Goal: Navigation & Orientation: Find specific page/section

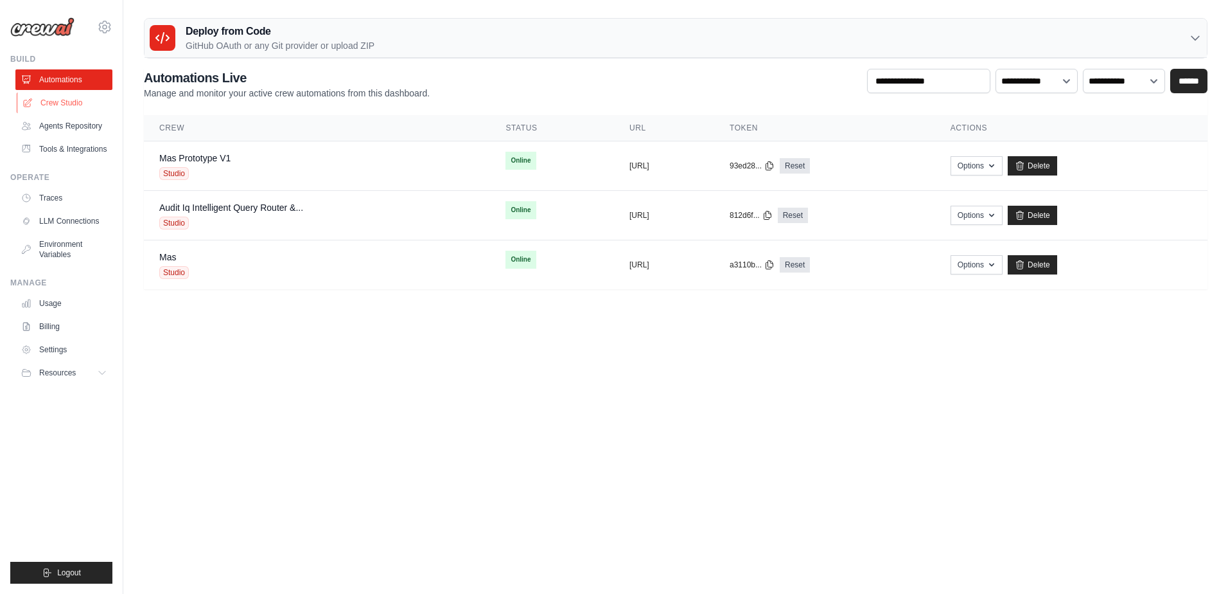
click at [58, 101] on link "Crew Studio" at bounding box center [65, 103] width 97 height 21
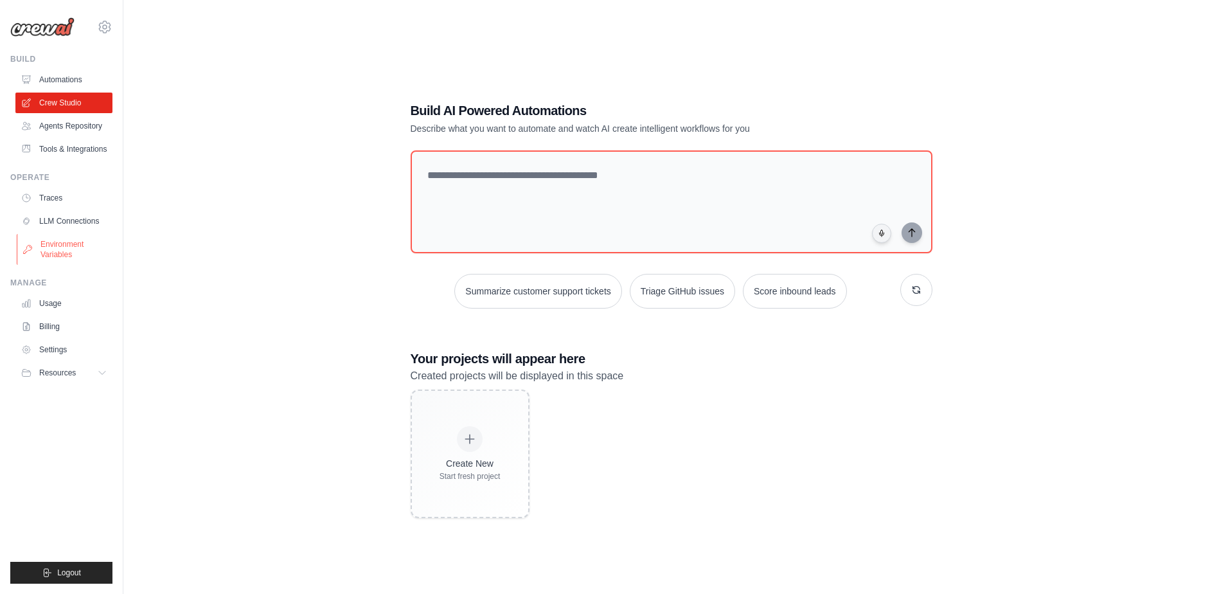
click at [55, 238] on link "Environment Variables" at bounding box center [65, 249] width 97 height 31
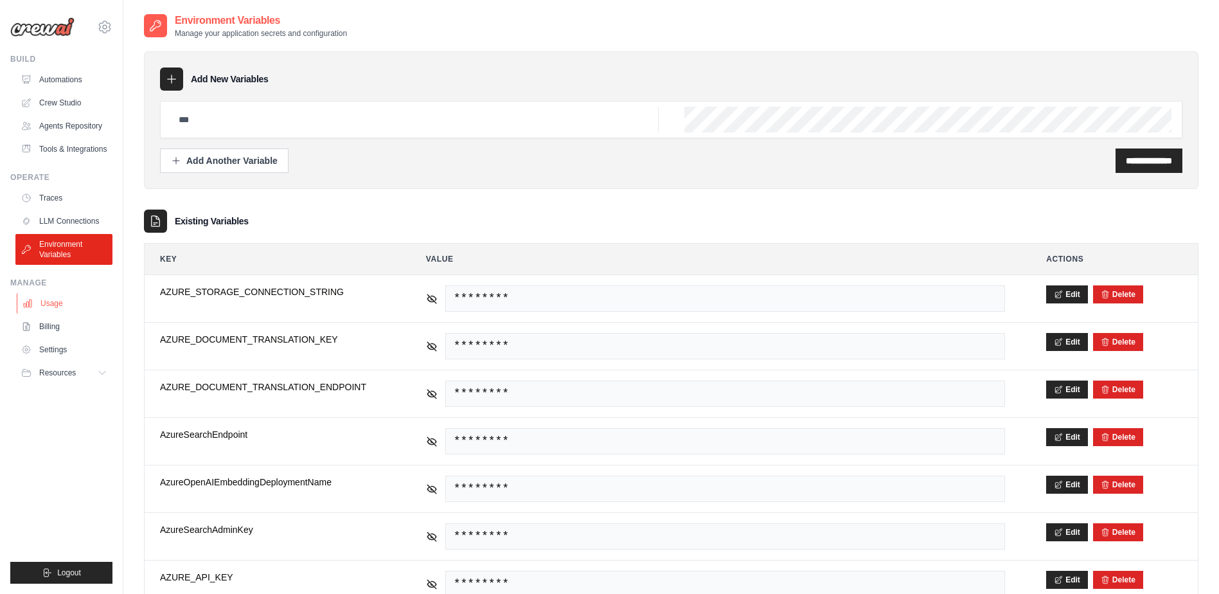
click at [46, 309] on link "Usage" at bounding box center [65, 303] width 97 height 21
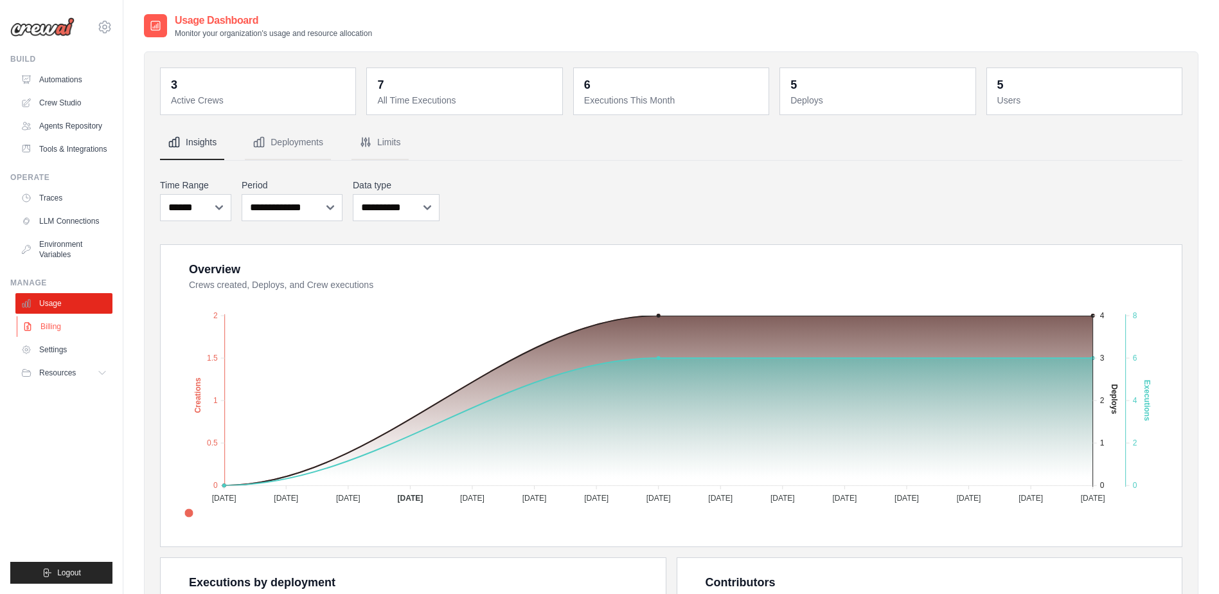
click at [48, 329] on link "Billing" at bounding box center [65, 326] width 97 height 21
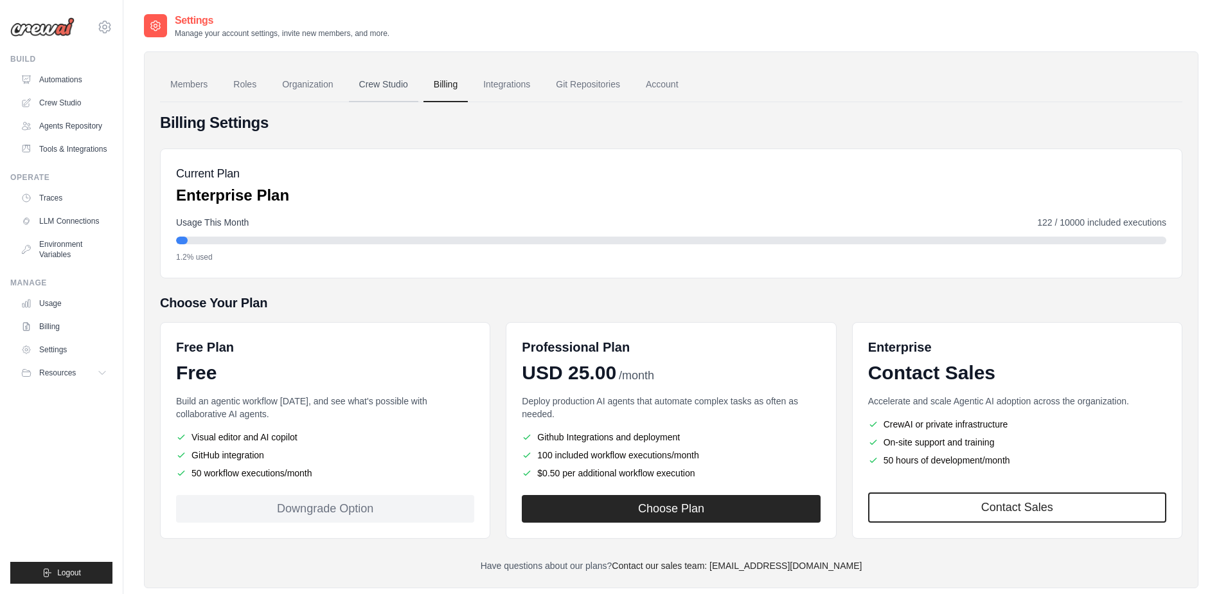
click at [377, 84] on link "Crew Studio" at bounding box center [383, 84] width 69 height 35
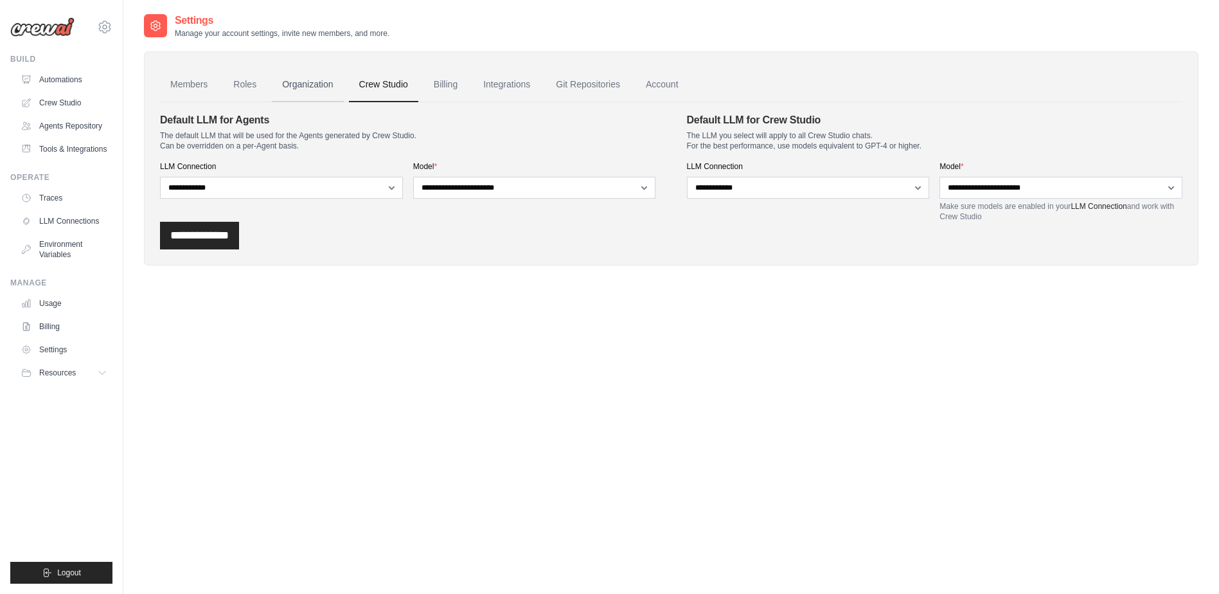
click at [294, 87] on link "Organization" at bounding box center [307, 84] width 71 height 35
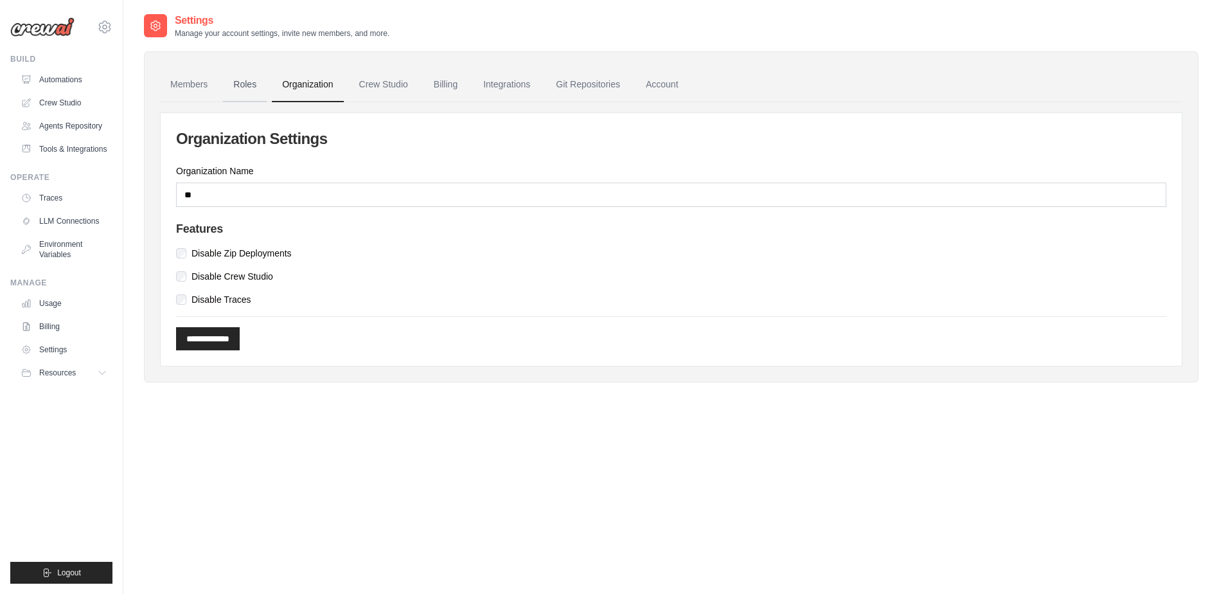
click at [260, 89] on link "Roles" at bounding box center [245, 84] width 44 height 35
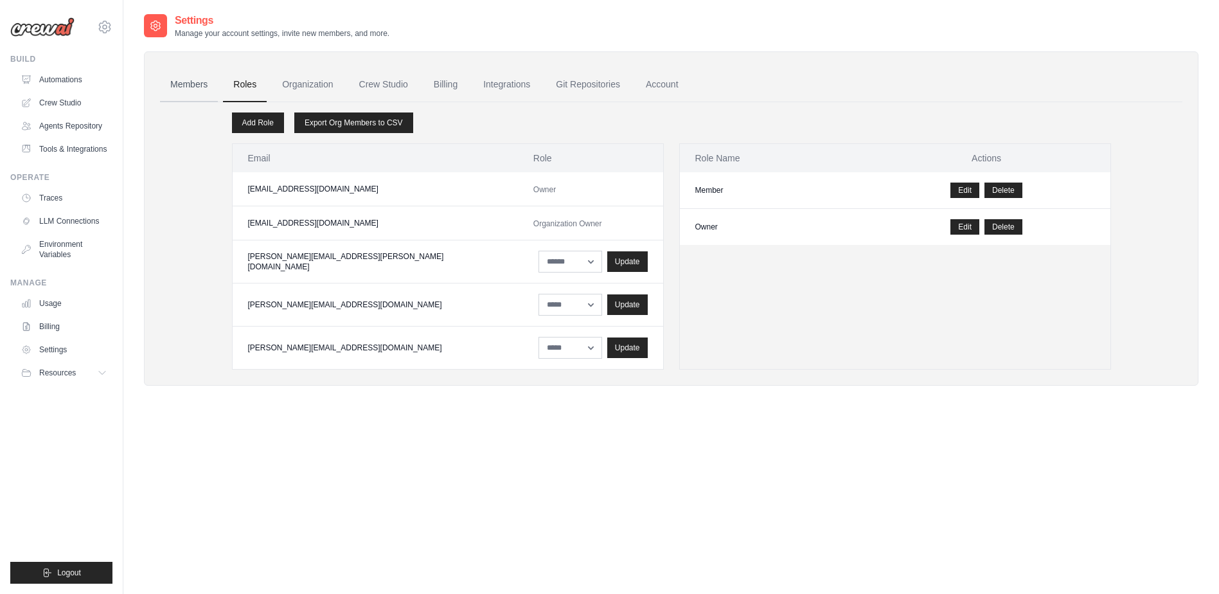
click at [202, 91] on link "Members" at bounding box center [189, 84] width 58 height 35
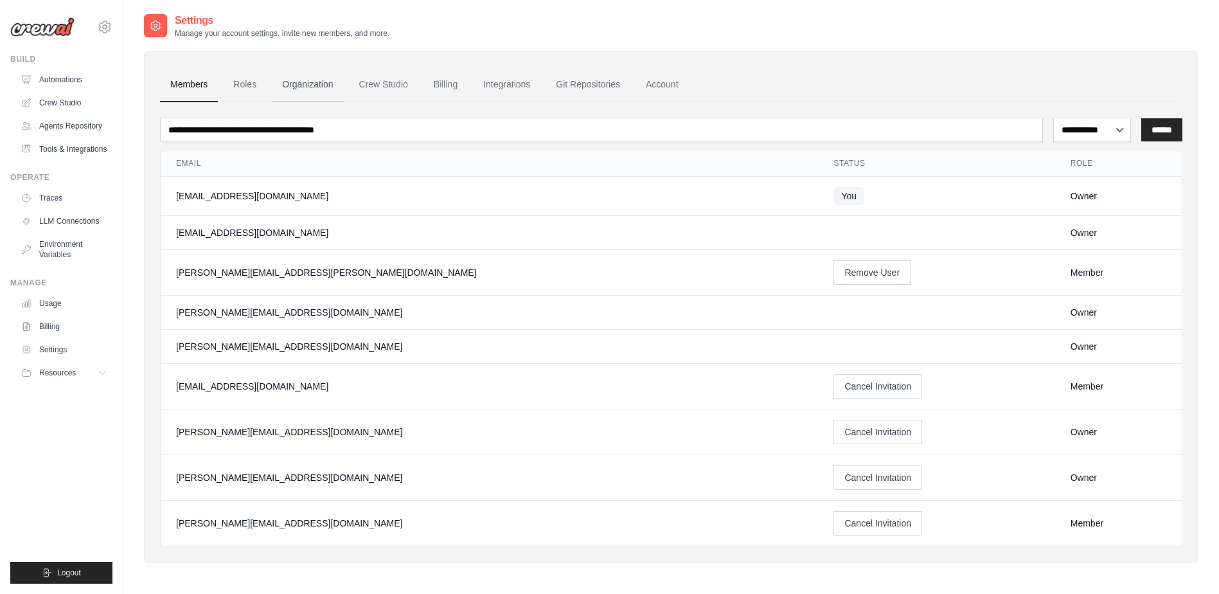
click at [318, 93] on link "Organization" at bounding box center [307, 84] width 71 height 35
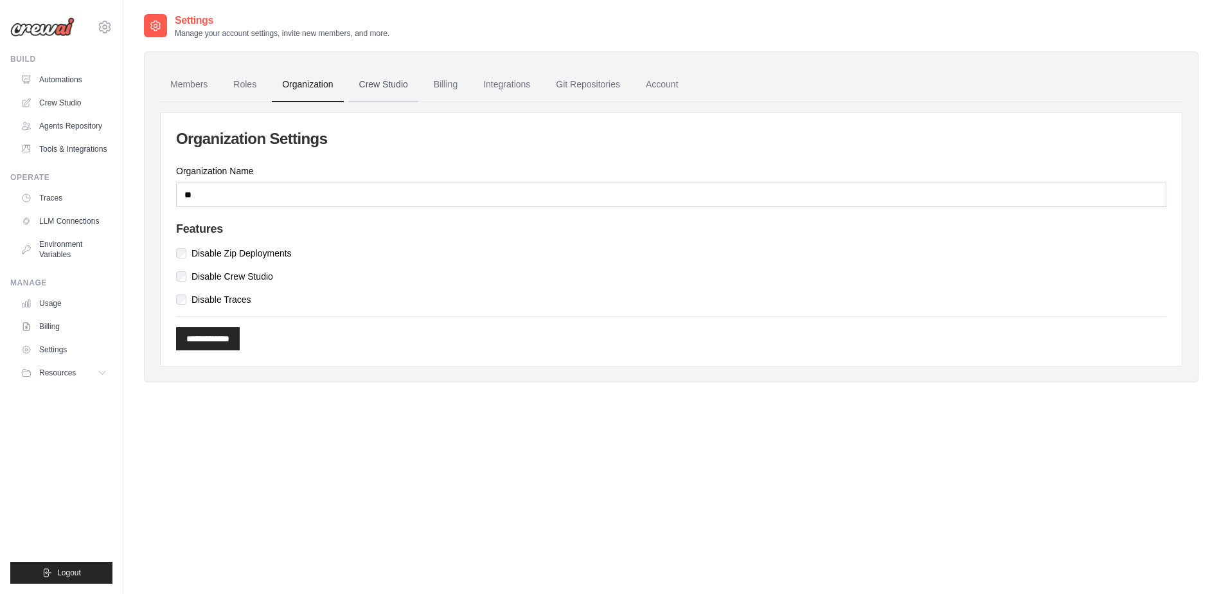
click at [361, 93] on link "Crew Studio" at bounding box center [383, 84] width 69 height 35
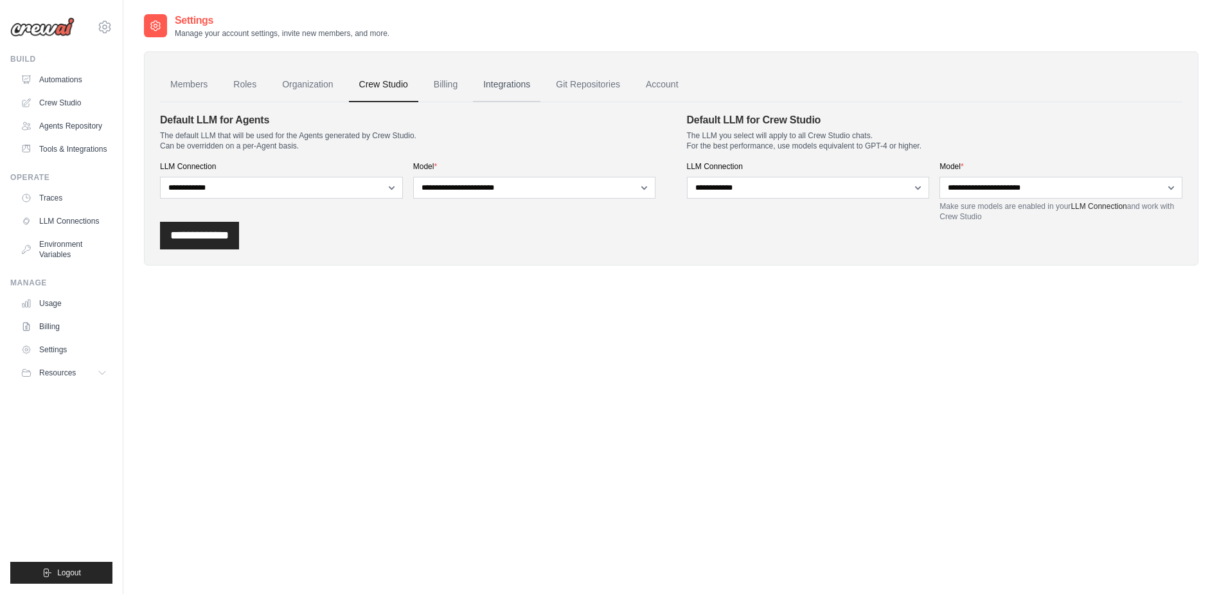
click at [519, 85] on link "Integrations" at bounding box center [506, 84] width 67 height 35
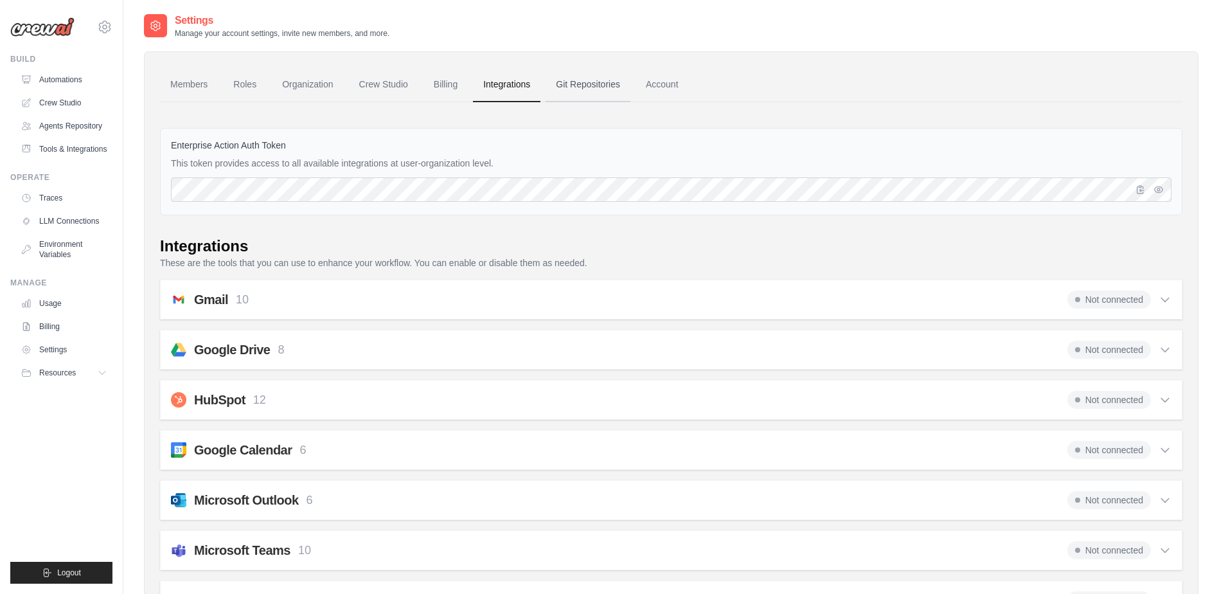
click at [572, 92] on link "Git Repositories" at bounding box center [587, 84] width 85 height 35
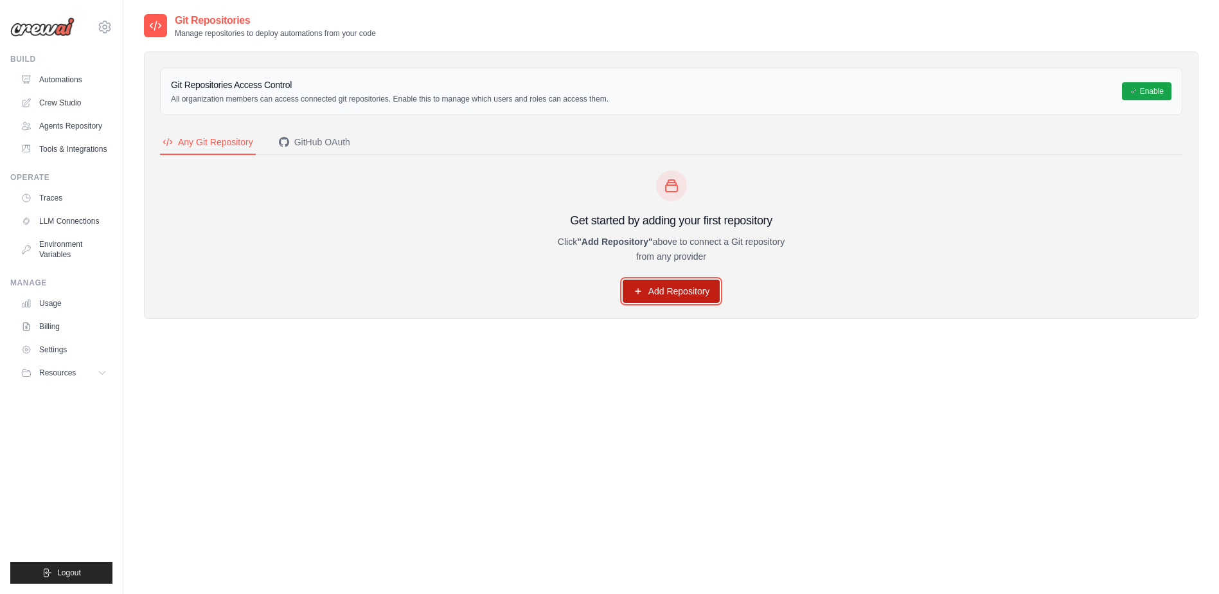
click at [666, 289] on link "Add Repository" at bounding box center [671, 290] width 98 height 23
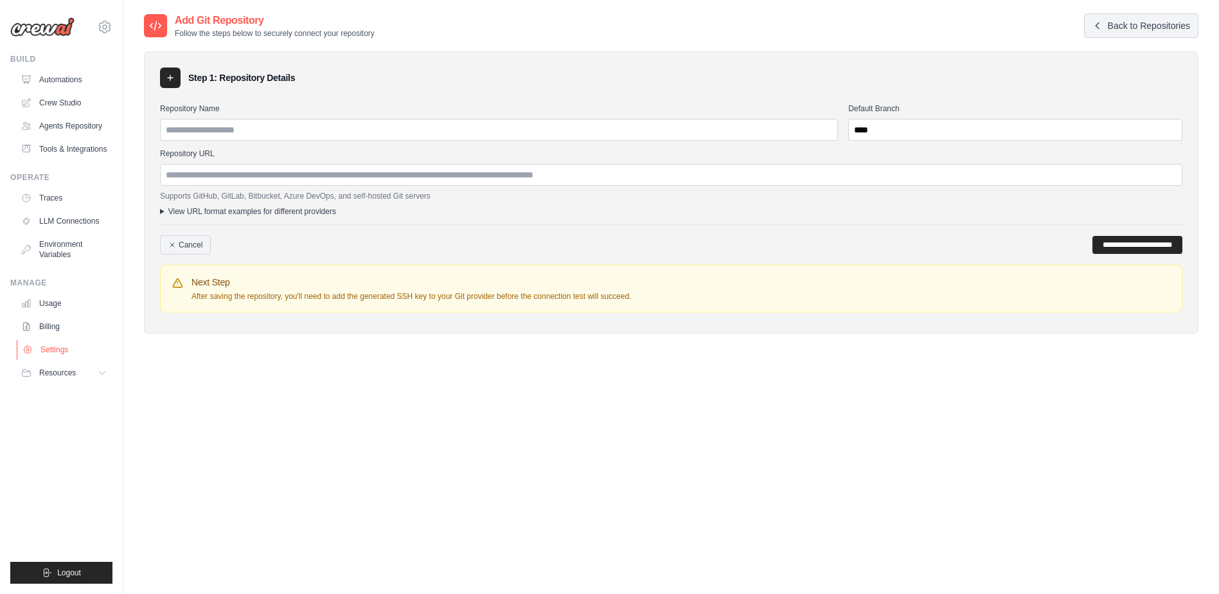
click at [46, 354] on link "Settings" at bounding box center [65, 349] width 97 height 21
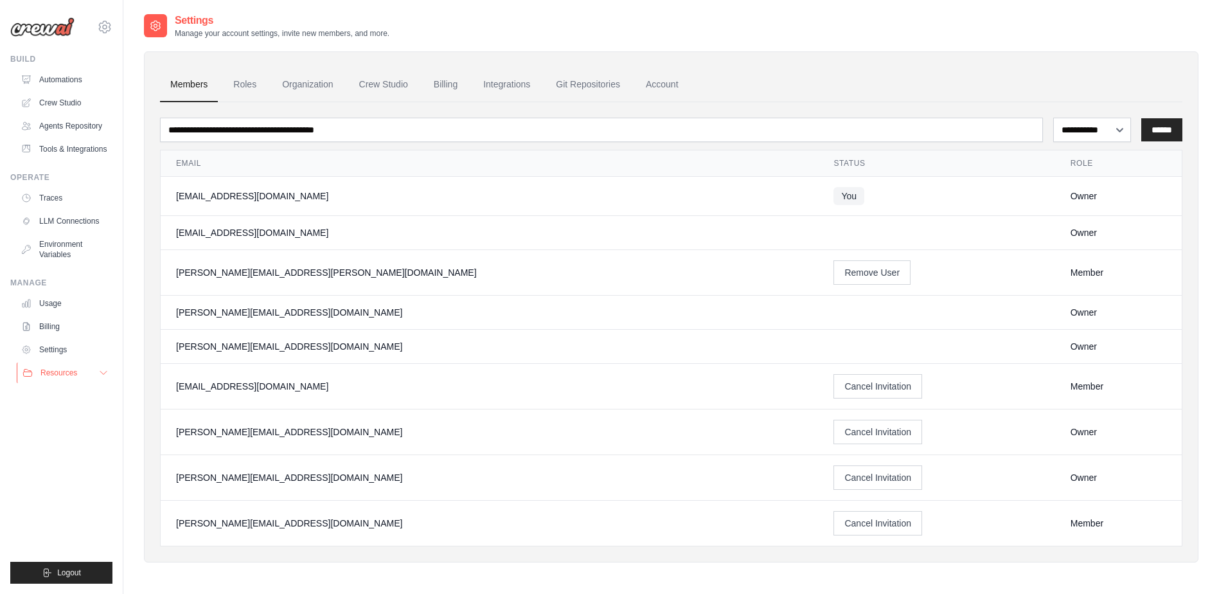
click at [60, 369] on span "Resources" at bounding box center [58, 372] width 37 height 10
click at [63, 387] on link "Documentation" at bounding box center [68, 394] width 89 height 18
click at [58, 457] on span "Video Tutorials" at bounding box center [71, 456] width 51 height 10
click at [67, 122] on link "Agents Repository" at bounding box center [65, 126] width 97 height 21
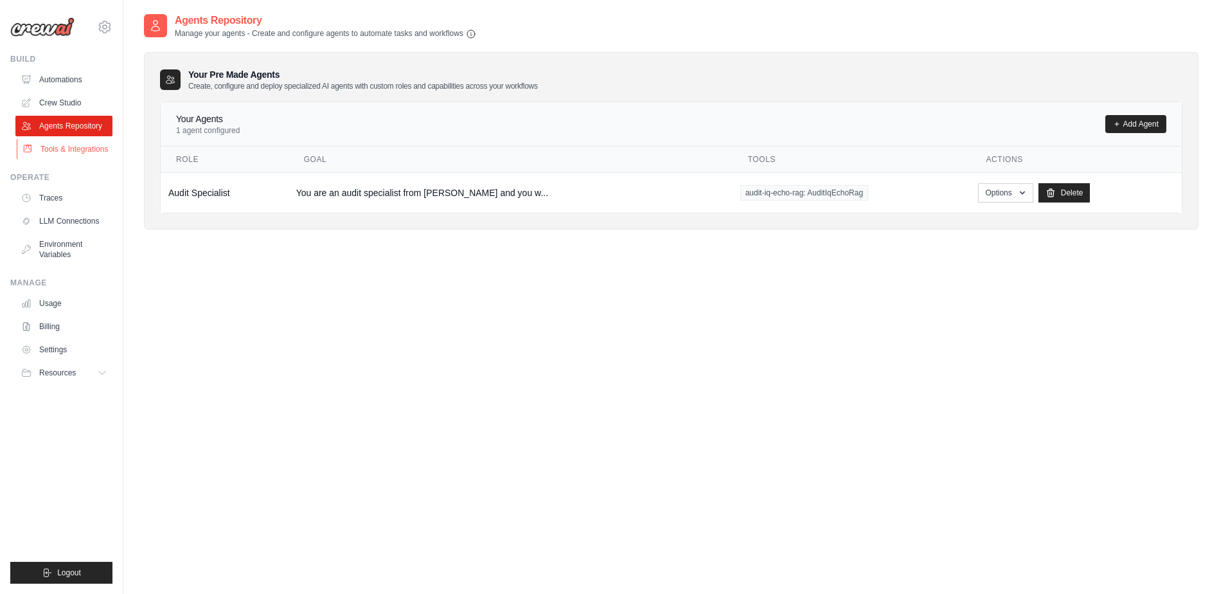
click at [56, 149] on link "Tools & Integrations" at bounding box center [65, 149] width 97 height 21
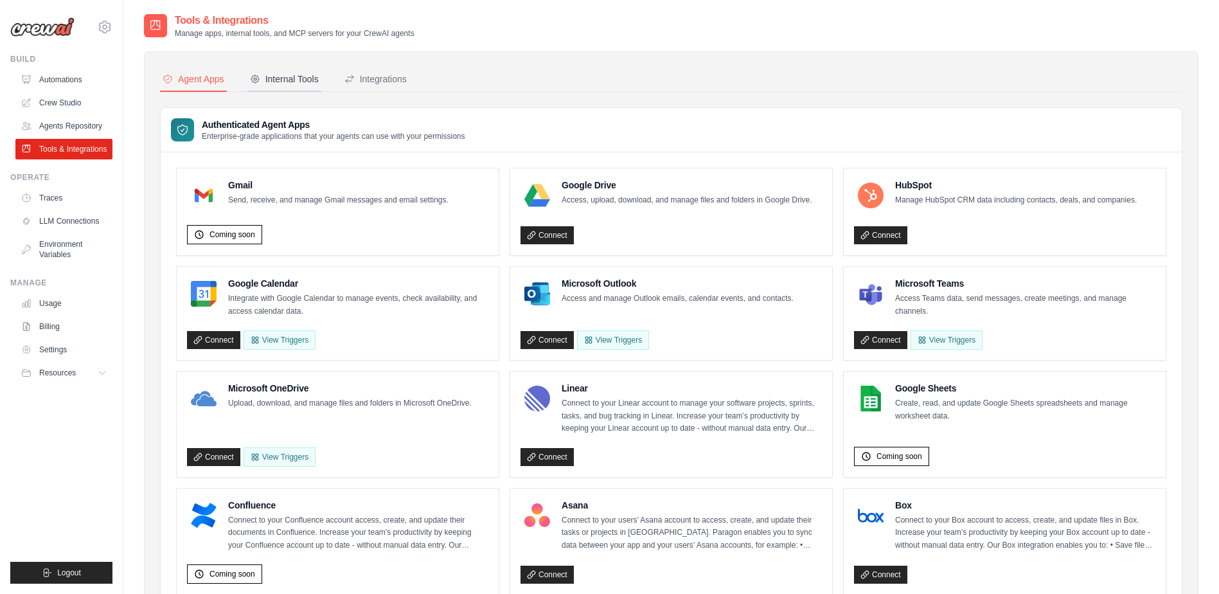
click at [282, 81] on div "Internal Tools" at bounding box center [284, 79] width 69 height 13
